Goal: Task Accomplishment & Management: Use online tool/utility

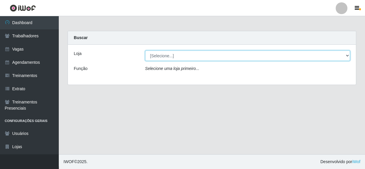
click at [183, 51] on select "[Selecione...] Rede Compras - CD Logistica" at bounding box center [247, 56] width 205 height 10
select select "429"
click at [145, 51] on select "[Selecione...] Rede Compras - CD Logistica" at bounding box center [247, 56] width 205 height 10
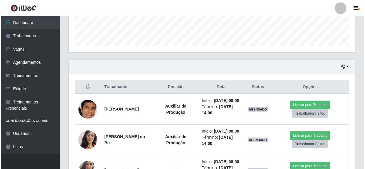
scroll to position [241, 0]
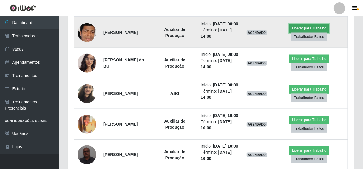
click at [305, 31] on button "Liberar para Trabalho" at bounding box center [310, 28] width 40 height 8
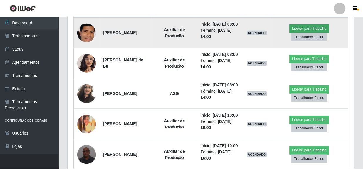
scroll to position [122, 284]
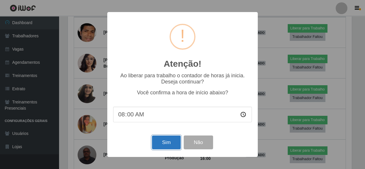
click at [163, 144] on button "Sim" at bounding box center [166, 143] width 29 height 14
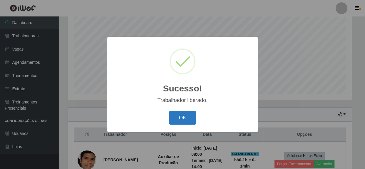
click at [186, 113] on button "OK" at bounding box center [182, 118] width 27 height 14
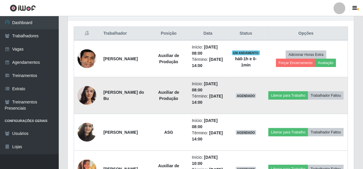
scroll to position [223, 0]
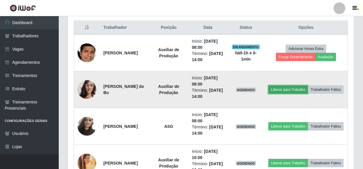
click at [306, 86] on button "Liberar para Trabalho" at bounding box center [289, 90] width 40 height 8
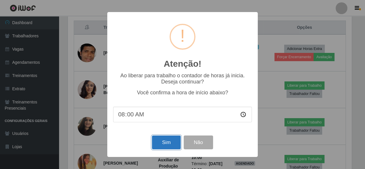
click at [170, 139] on button "Sim" at bounding box center [166, 143] width 29 height 14
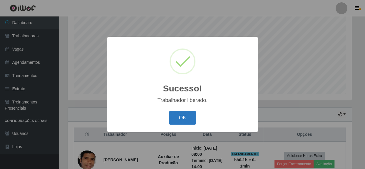
click at [182, 119] on button "OK" at bounding box center [182, 118] width 27 height 14
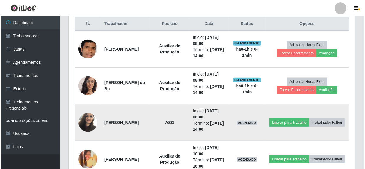
scroll to position [250, 0]
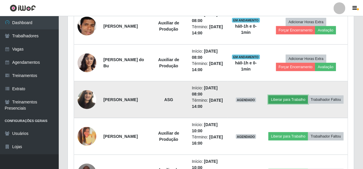
click at [305, 96] on button "Liberar para Trabalho" at bounding box center [289, 100] width 40 height 8
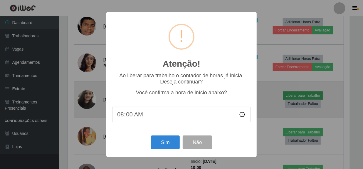
scroll to position [122, 284]
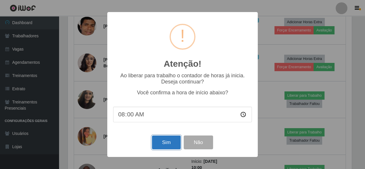
click at [171, 142] on button "Sim" at bounding box center [166, 143] width 29 height 14
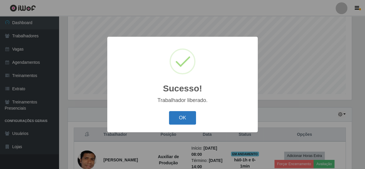
click at [178, 121] on button "OK" at bounding box center [182, 118] width 27 height 14
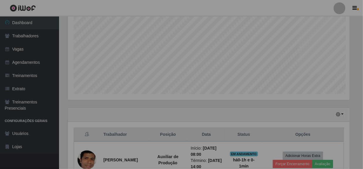
scroll to position [0, 0]
